Goal: Task Accomplishment & Management: Manage account settings

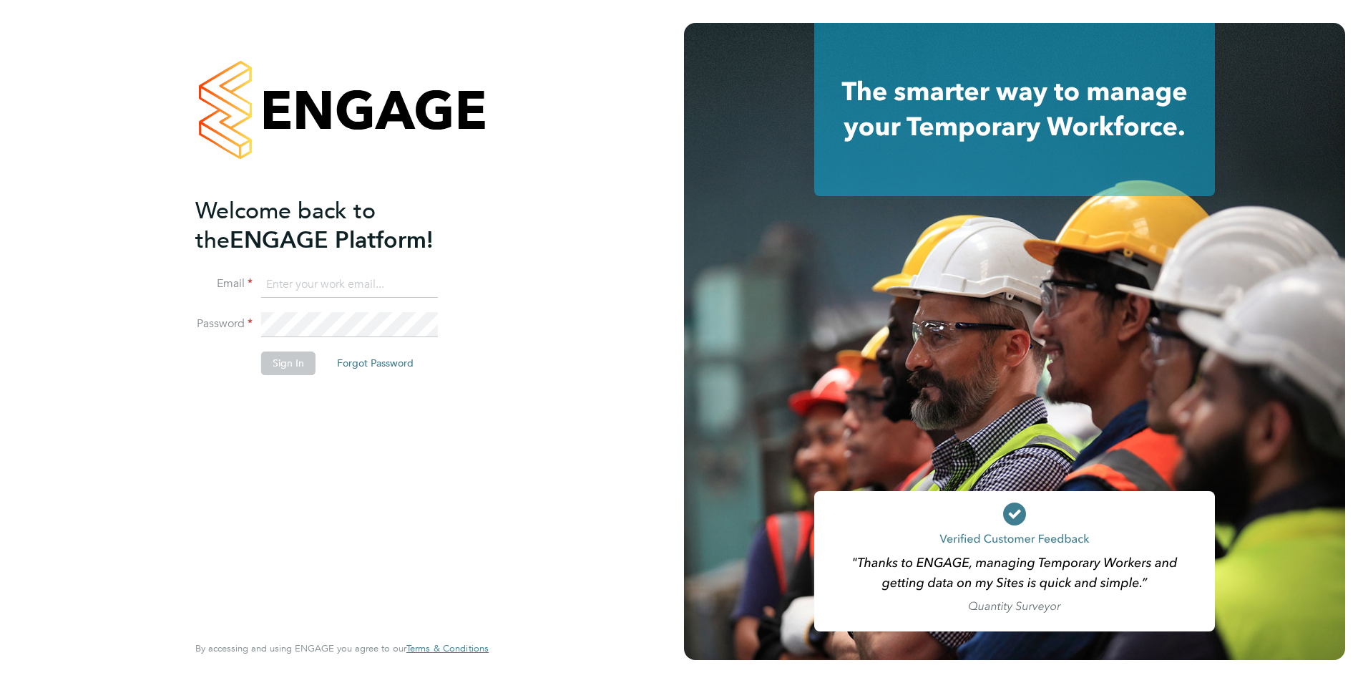
type input "[PERSON_NAME][EMAIL_ADDRESS][PERSON_NAME][DOMAIN_NAME]"
click at [289, 362] on button "Sign In" at bounding box center [288, 362] width 54 height 23
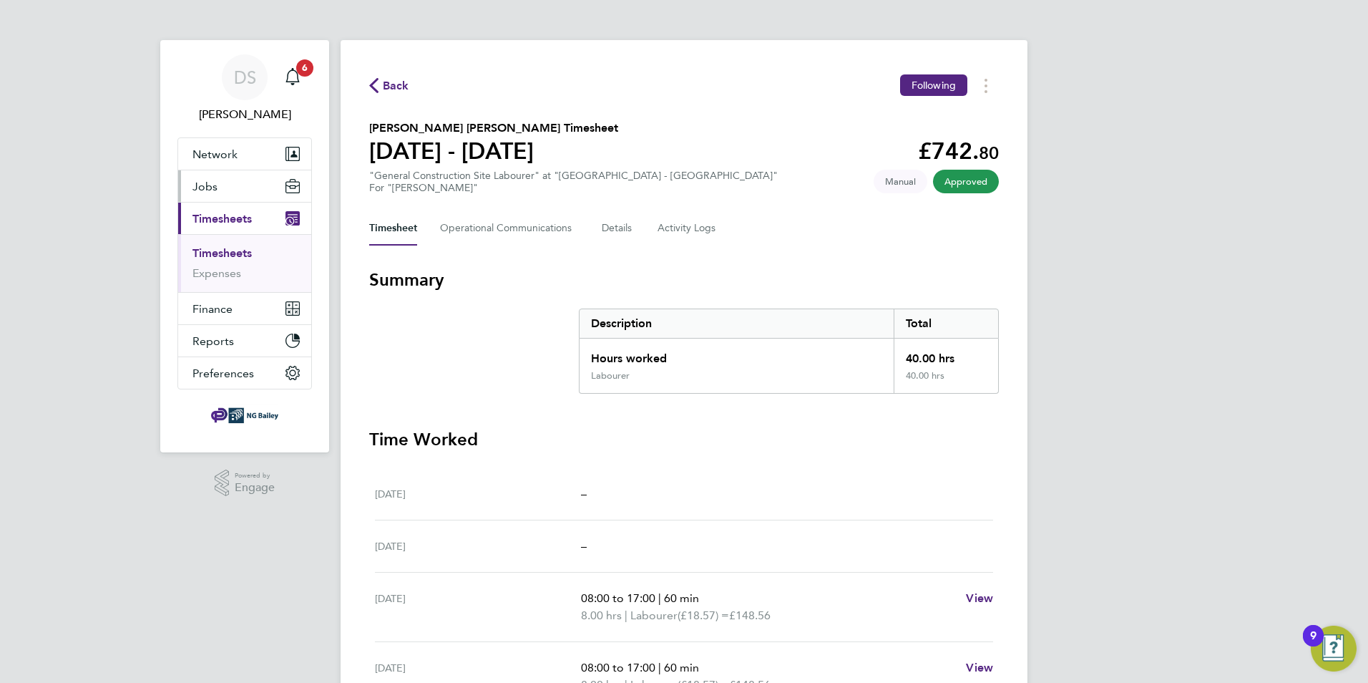
click at [220, 185] on button "Jobs" at bounding box center [244, 185] width 133 height 31
click at [229, 243] on link "Placements" at bounding box center [221, 241] width 59 height 14
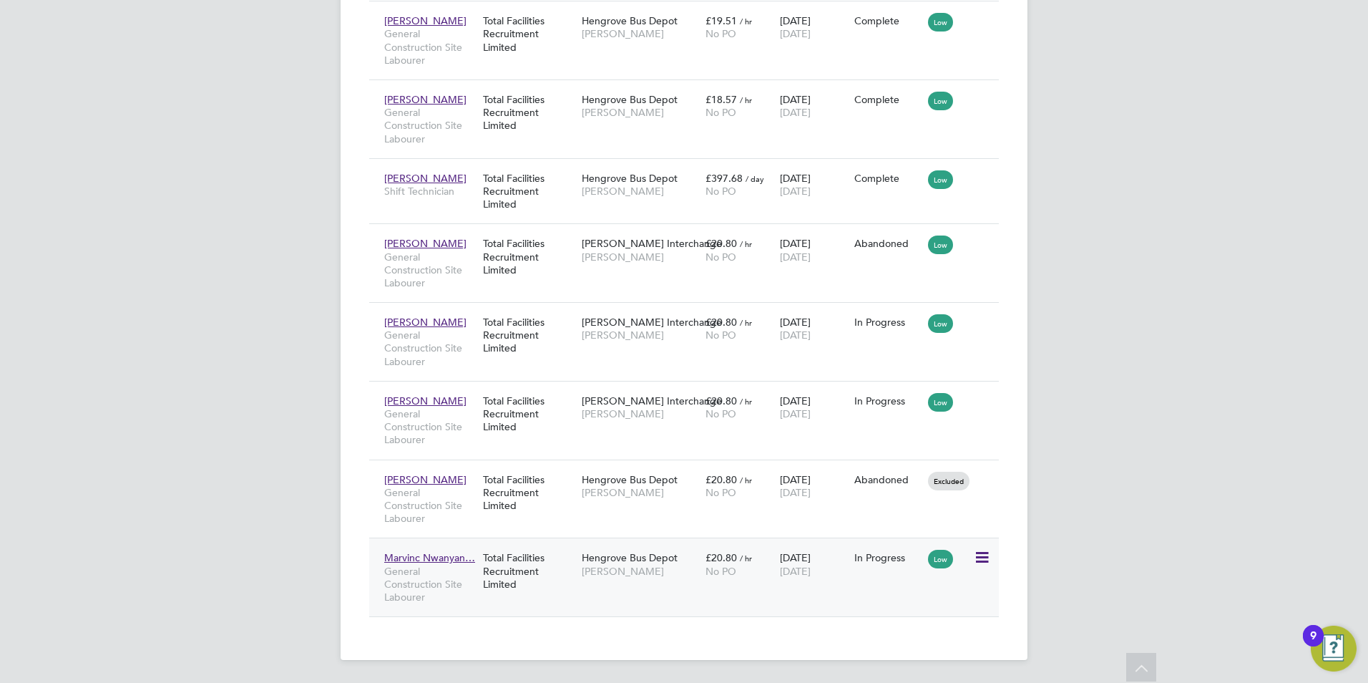
click at [555, 567] on div "Total Facilities Recruitment Limited" at bounding box center [528, 571] width 99 height 54
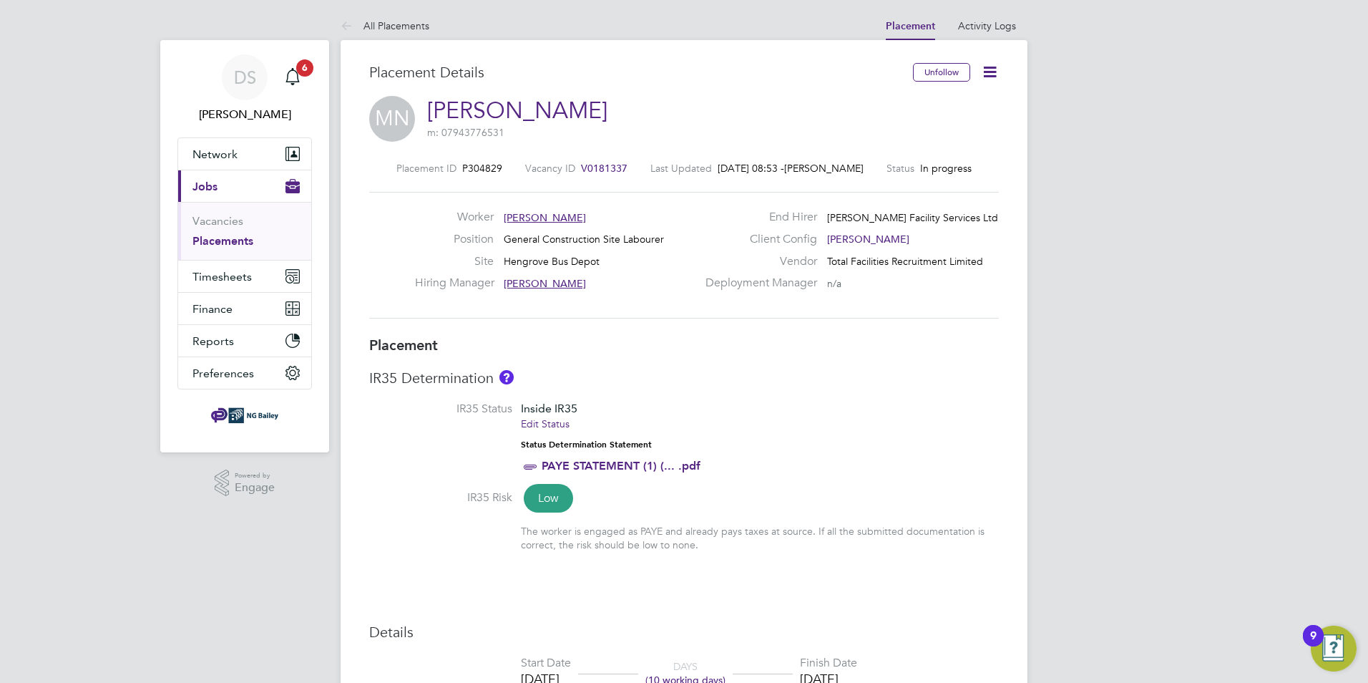
click at [991, 77] on icon at bounding box center [990, 72] width 18 height 18
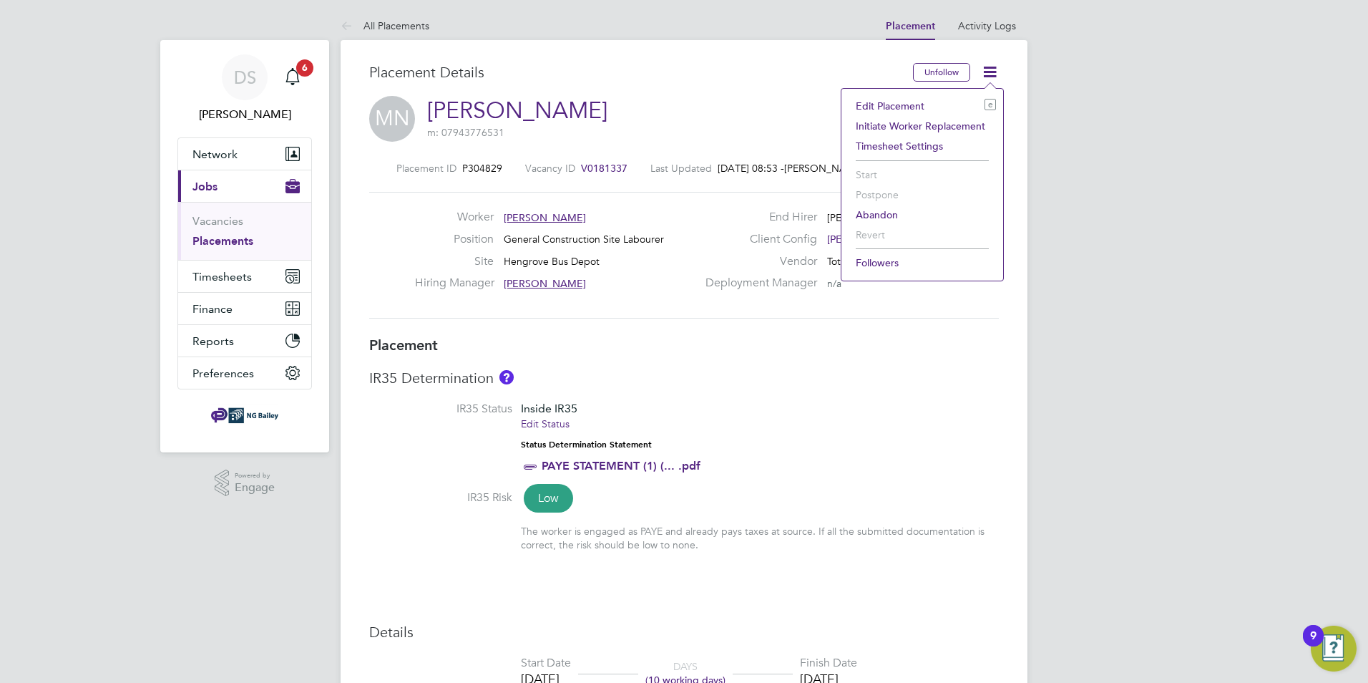
click at [902, 105] on li "Edit Placement e" at bounding box center [922, 106] width 147 height 20
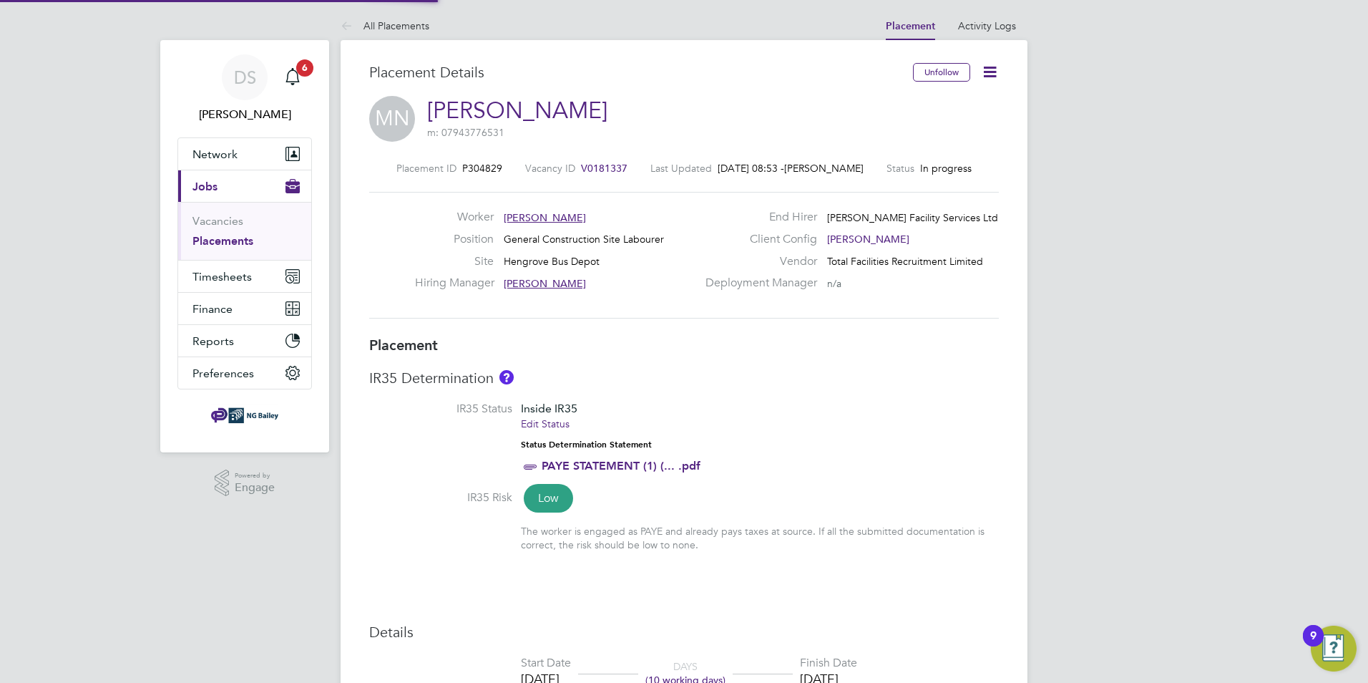
type input "Darren Slade"
type input "29 Sep 2025"
type input "10 Oct 2025"
type input "08:00"
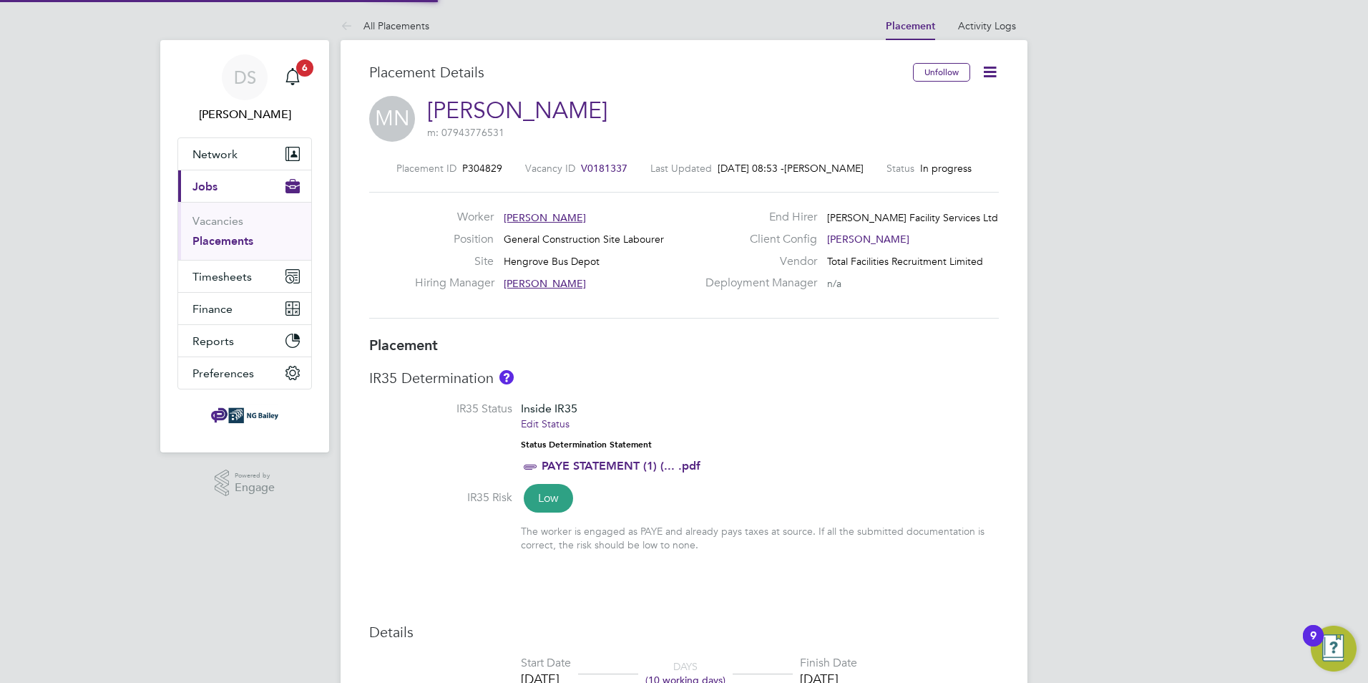
type input "18:00"
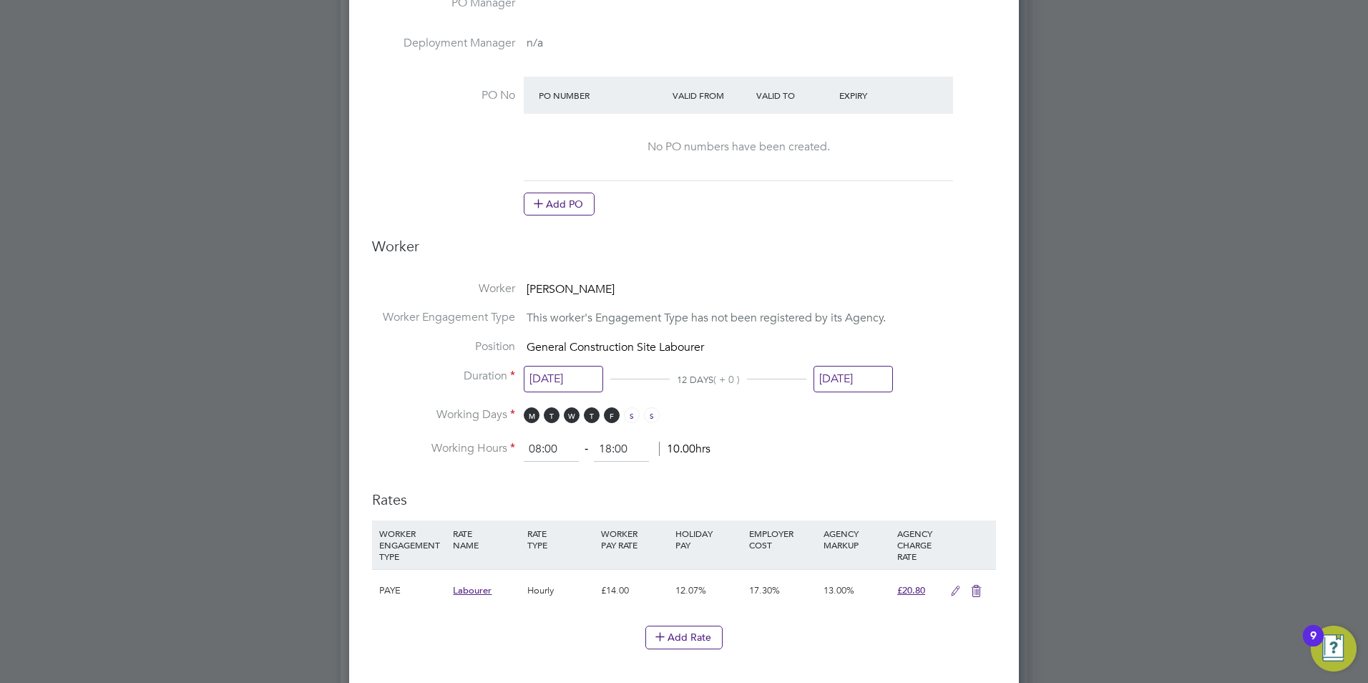
click at [854, 378] on input "10 Oct 2025" at bounding box center [853, 379] width 79 height 26
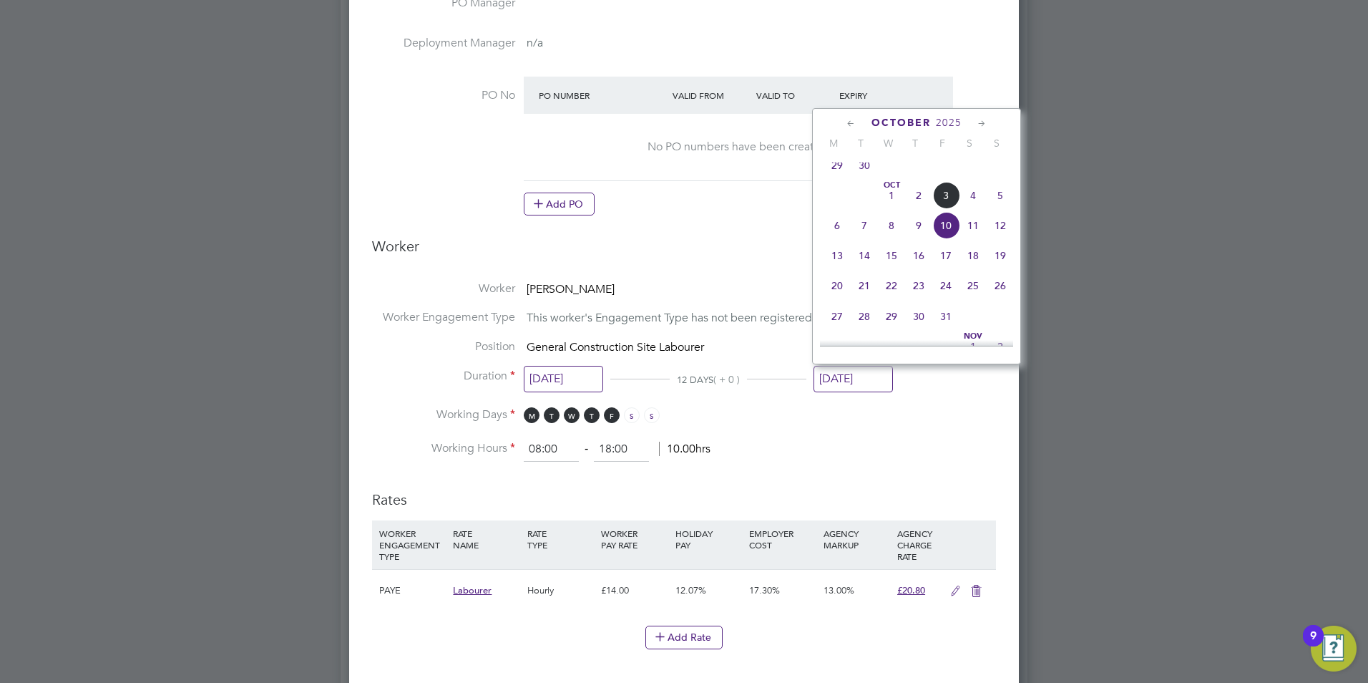
click at [947, 267] on span "17" at bounding box center [945, 255] width 27 height 27
type input "17 Oct 2025"
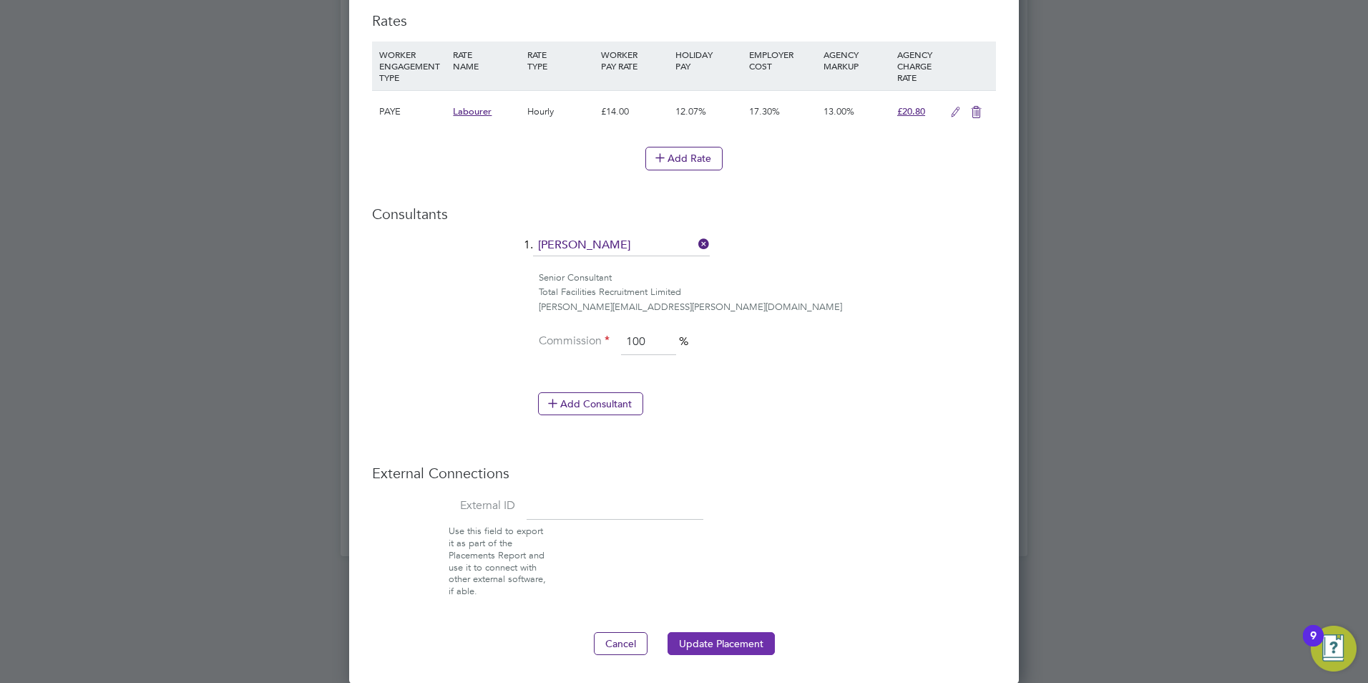
click at [732, 642] on button "Update Placement" at bounding box center [721, 643] width 107 height 23
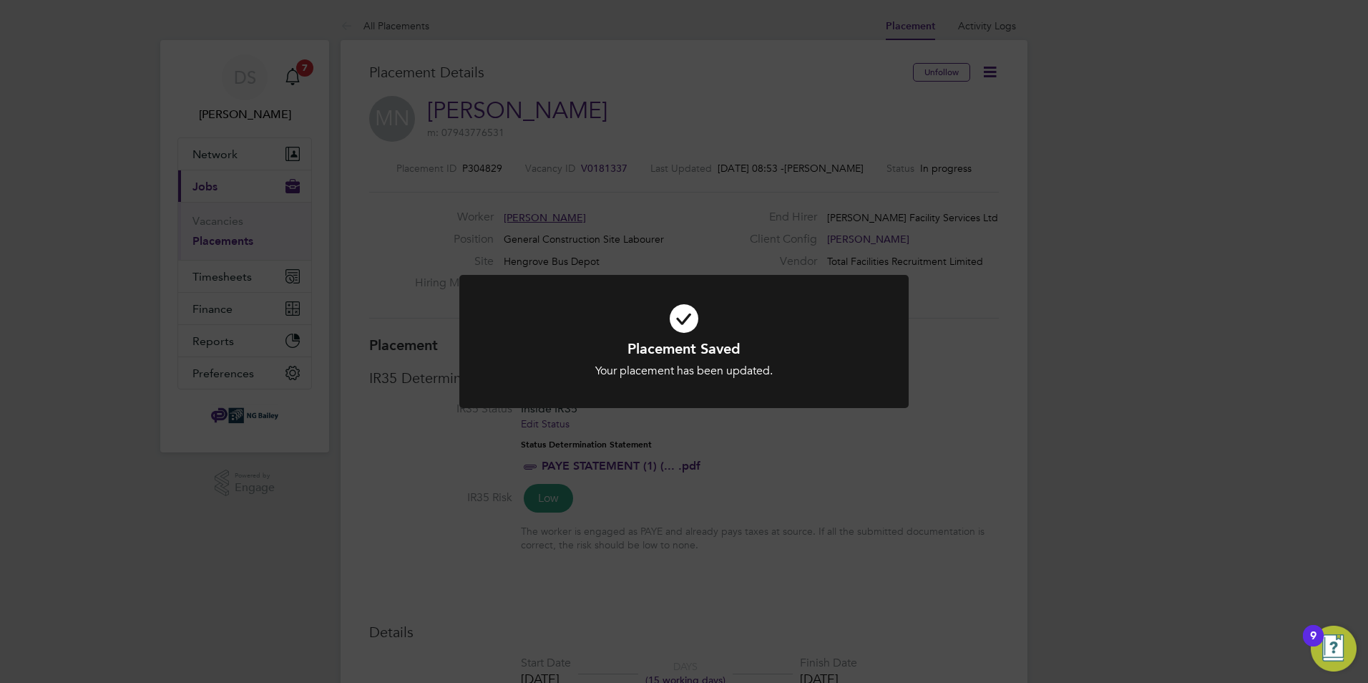
click at [904, 434] on div "Placement Saved Your placement has been updated. Cancel Okay" at bounding box center [684, 341] width 1368 height 683
